Goal: Information Seeking & Learning: Check status

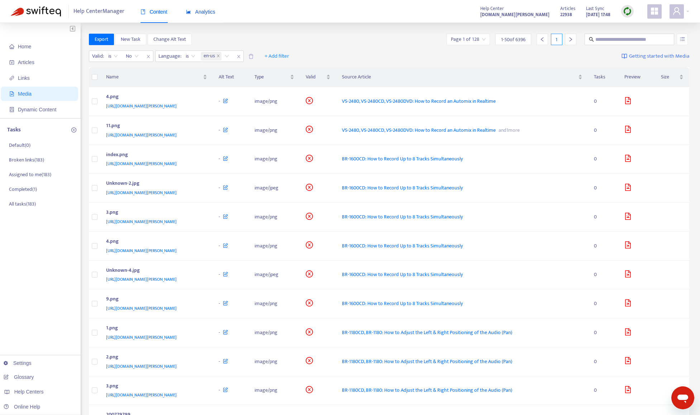
click at [204, 10] on span "Analytics" at bounding box center [200, 12] width 29 height 6
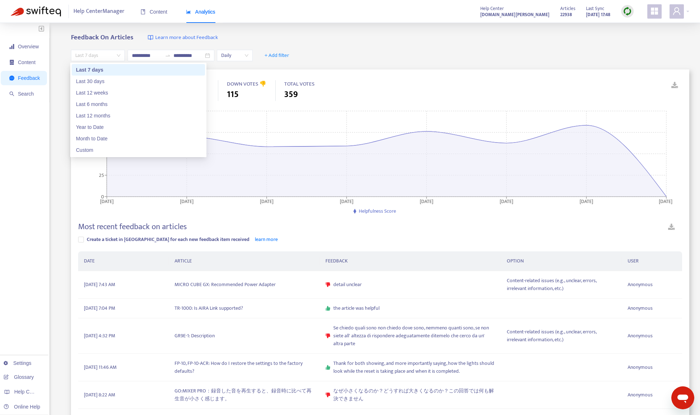
click at [89, 56] on span "Last 7 days" at bounding box center [97, 55] width 45 height 11
click at [107, 128] on div "Year to Date" at bounding box center [138, 127] width 125 height 8
type input "**********"
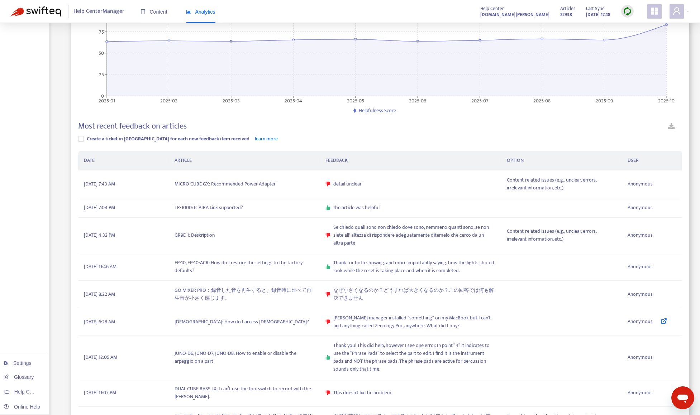
scroll to position [107, 0]
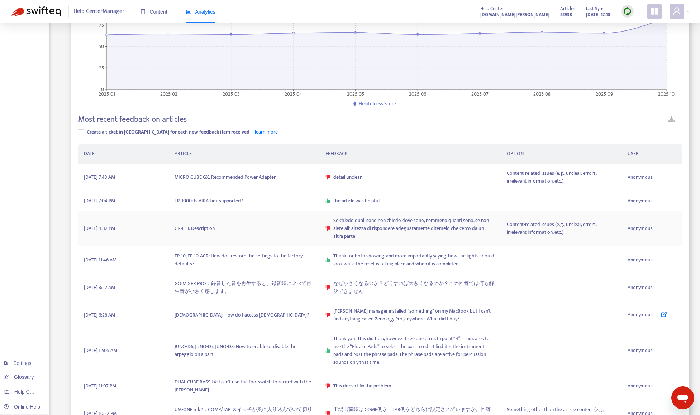
click at [370, 234] on span "Se chiedo quali sono non chiedo dove sono, nemmeno quanti sono, se non siete al…" at bounding box center [414, 229] width 162 height 24
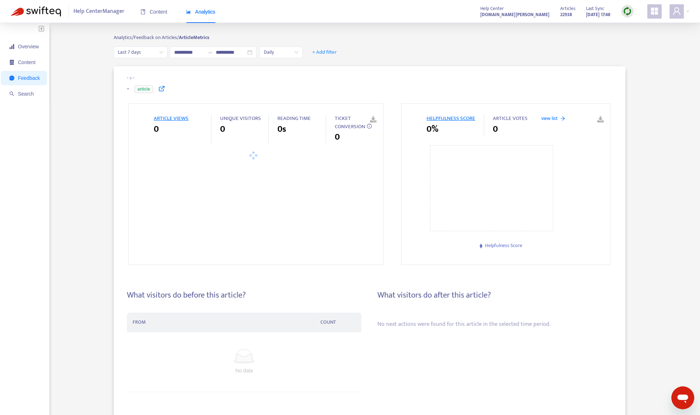
type input "**********"
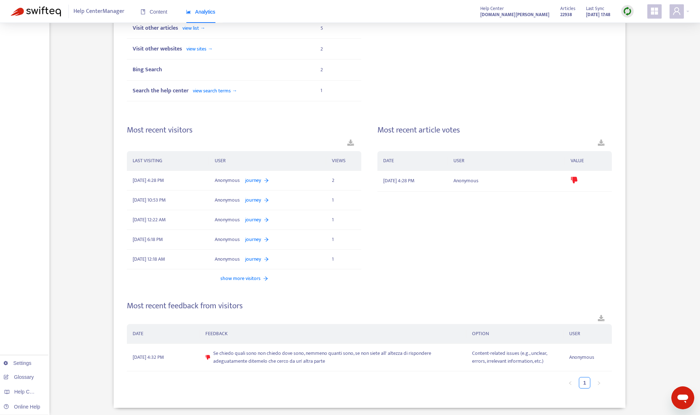
scroll to position [336, 0]
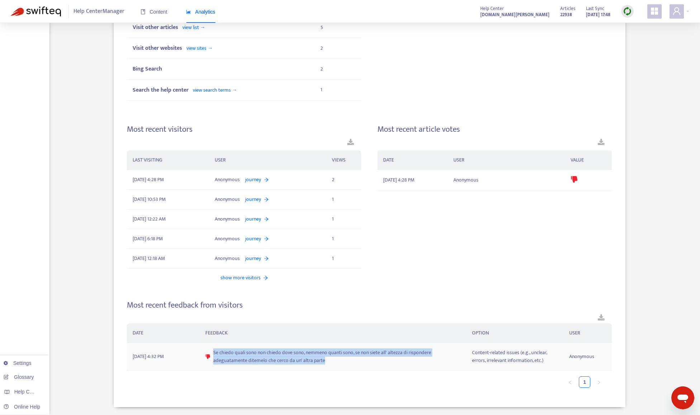
drag, startPoint x: 332, startPoint y: 361, endPoint x: 211, endPoint y: 350, distance: 121.2
click at [211, 350] on div "Se chiedo quali sono non chiedo dove sono, nemmeno quanti sono, se non siete al…" at bounding box center [332, 357] width 255 height 16
copy span "Se chiedo quali sono non chiedo dove sono, nemmeno quanti sono, se non siete al…"
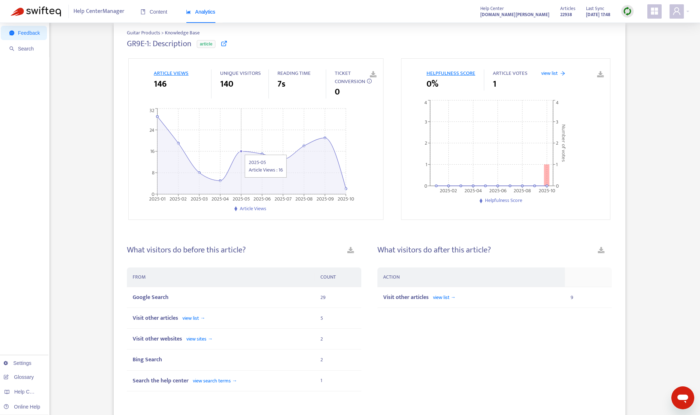
scroll to position [0, 0]
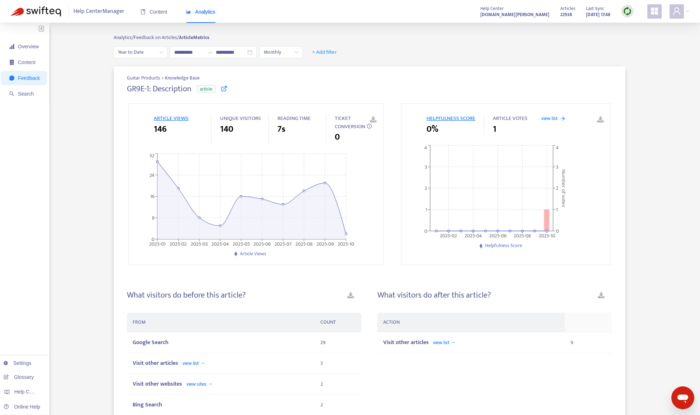
click at [224, 89] on icon at bounding box center [224, 88] width 6 height 6
